Goal: Register for event/course

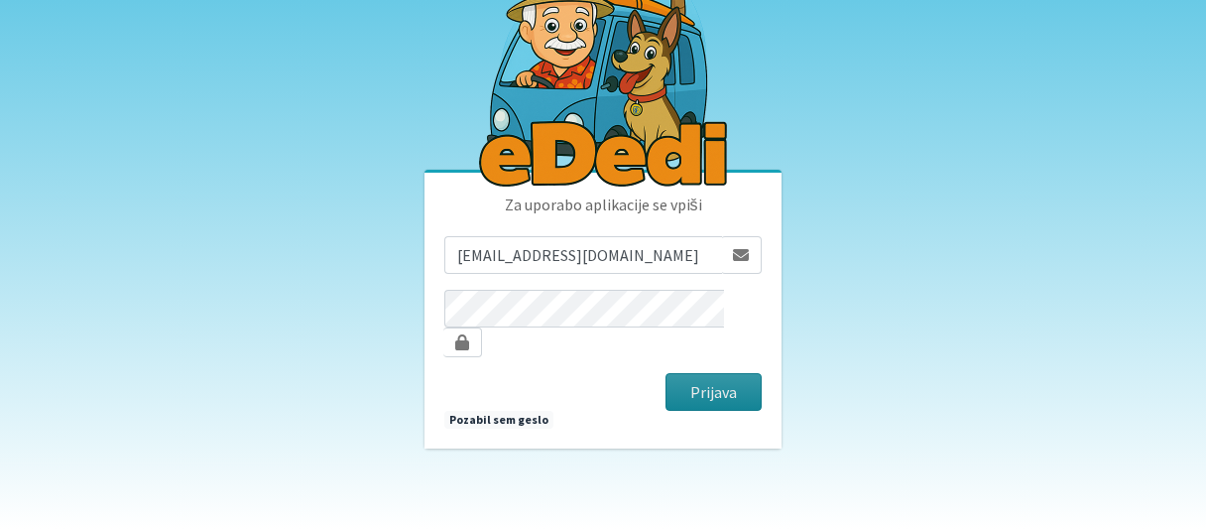
click at [724, 385] on button "Prijava" at bounding box center [713, 392] width 96 height 38
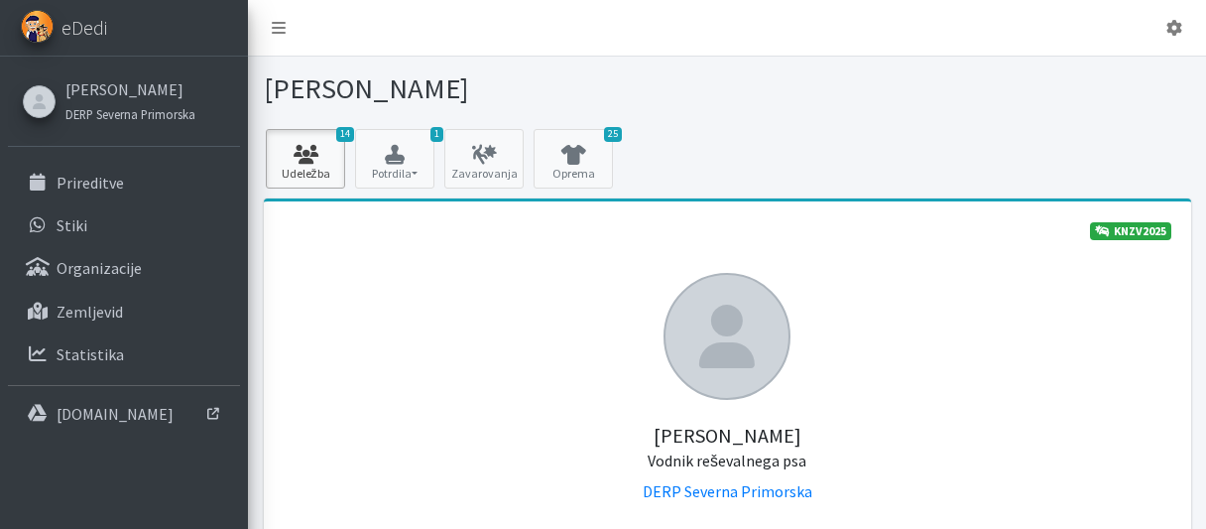
click at [311, 154] on icon at bounding box center [305, 155] width 67 height 20
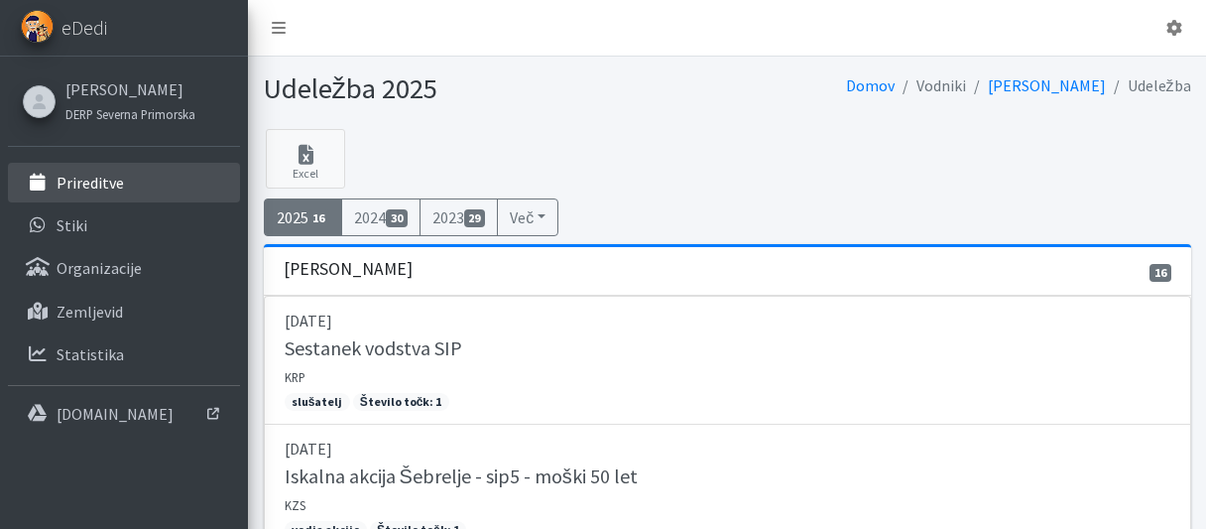
click at [103, 185] on p "Prireditve" at bounding box center [90, 183] width 67 height 20
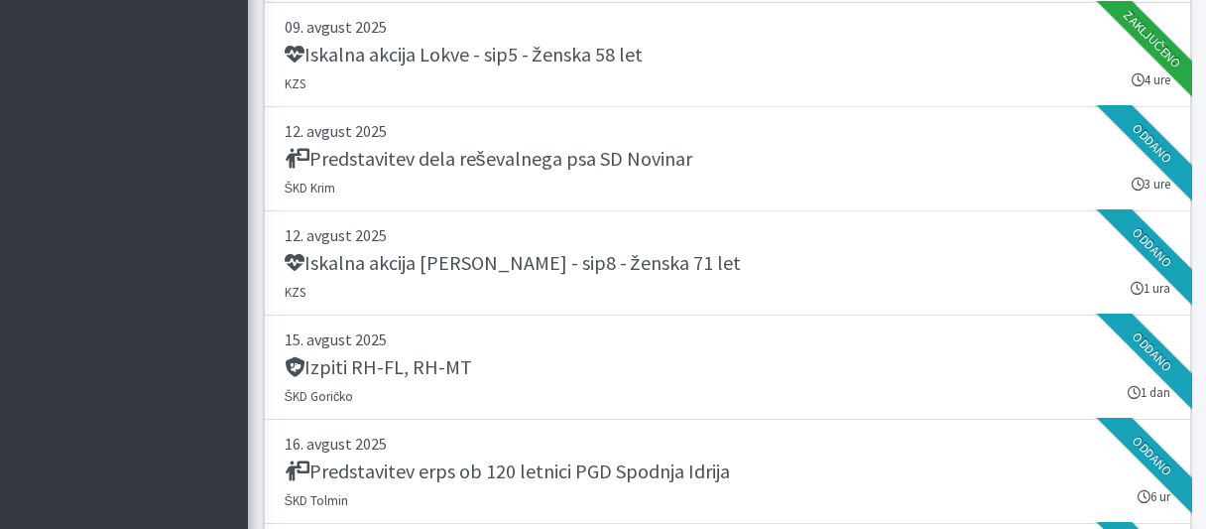
scroll to position [2215, 0]
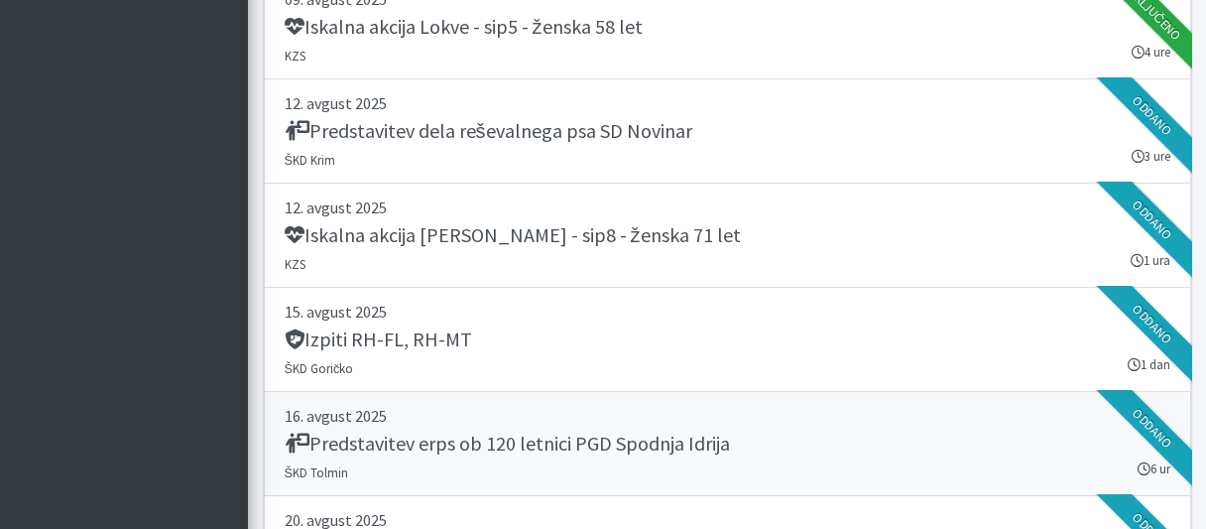
click at [462, 435] on h5 "Predstavitev erps ob 120 letnici PGD Spodnja Idrija" at bounding box center [507, 443] width 445 height 24
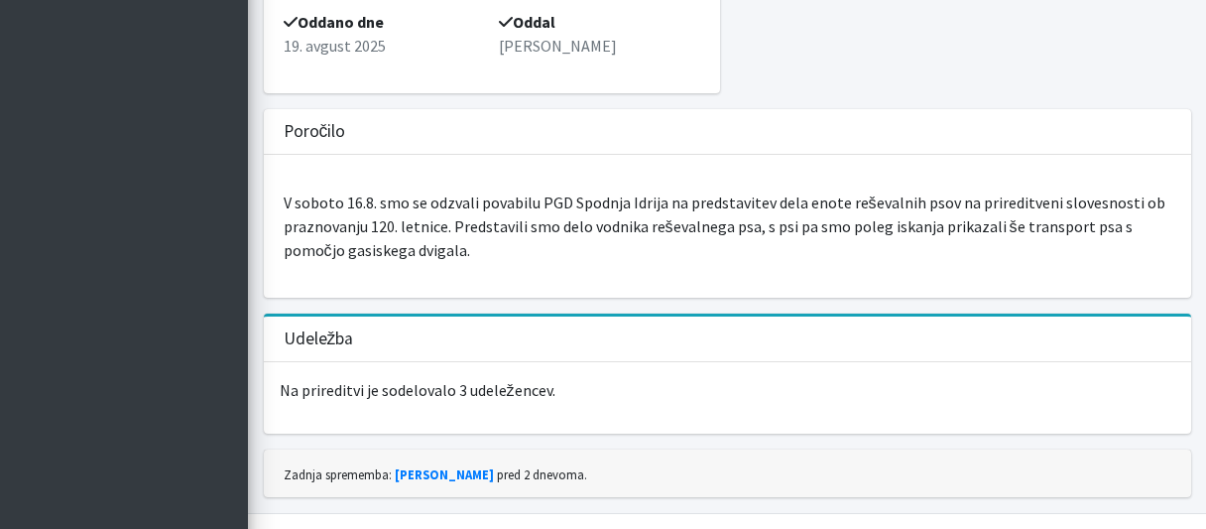
scroll to position [521, 0]
